Goal: Navigation & Orientation: Go to known website

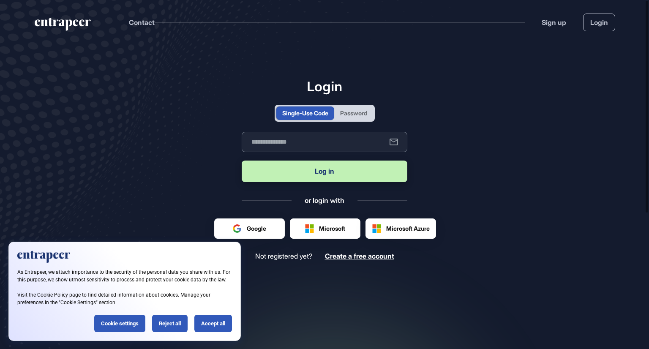
click at [304, 142] on input "text" at bounding box center [325, 142] width 166 height 20
type input "**********"
click at [402, 227] on div at bounding box center [401, 228] width 70 height 19
click at [308, 139] on input "text" at bounding box center [325, 142] width 166 height 20
